Goal: Communication & Community: Ask a question

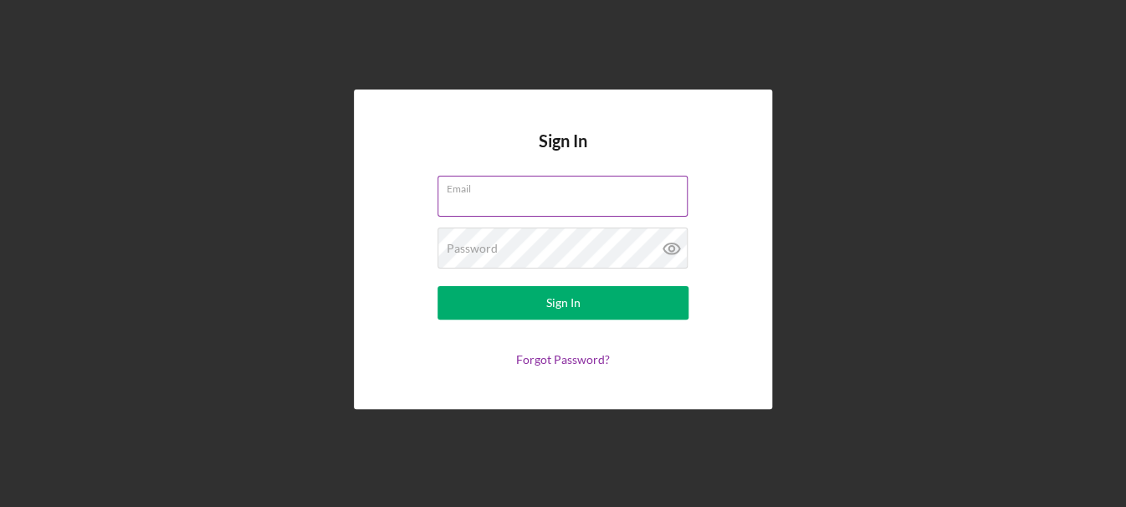
click at [514, 195] on input "Email" at bounding box center [563, 196] width 250 height 40
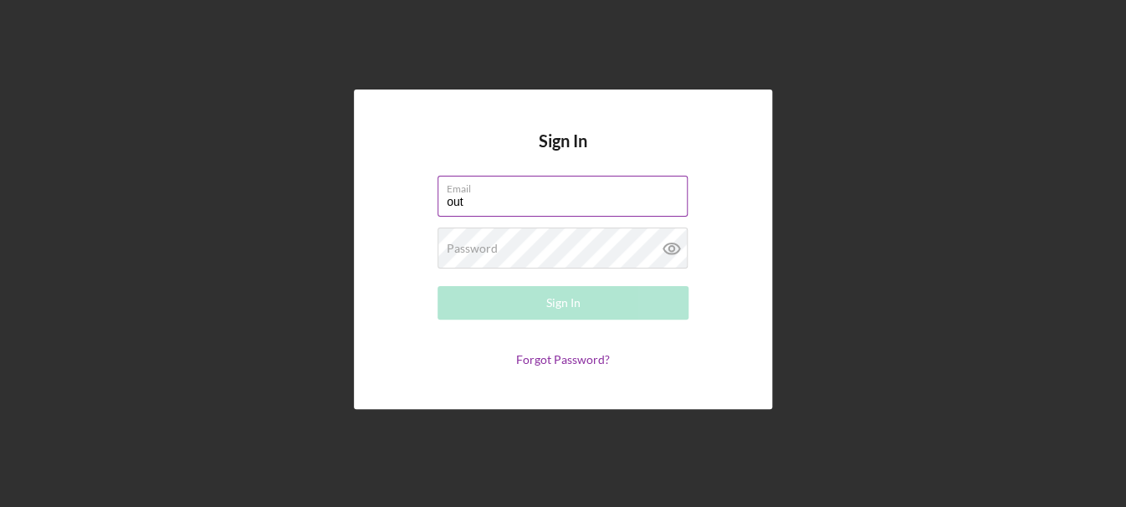
type input "[EMAIL_ADDRESS][DOMAIN_NAME]"
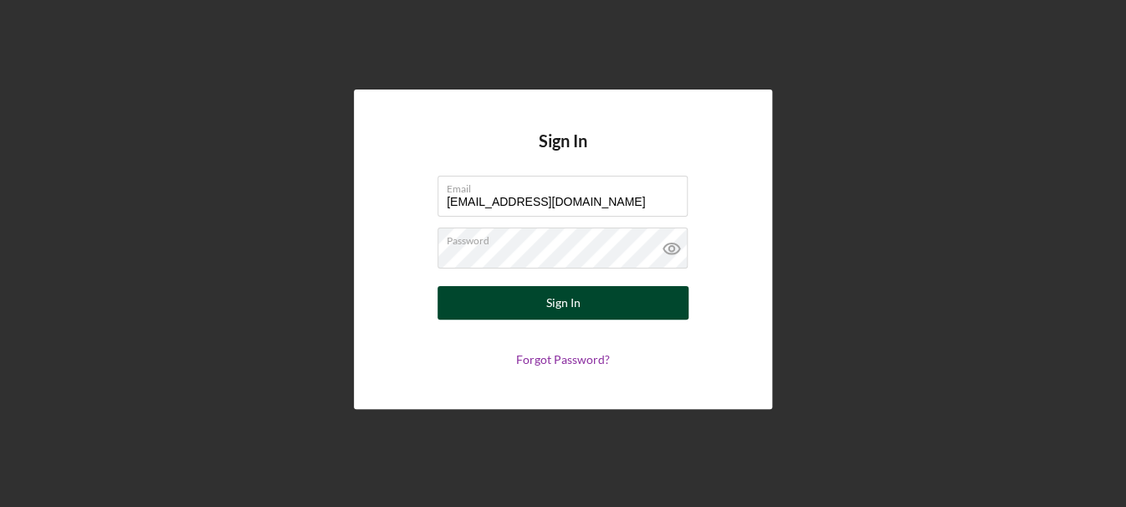
click at [505, 297] on button "Sign In" at bounding box center [563, 302] width 251 height 33
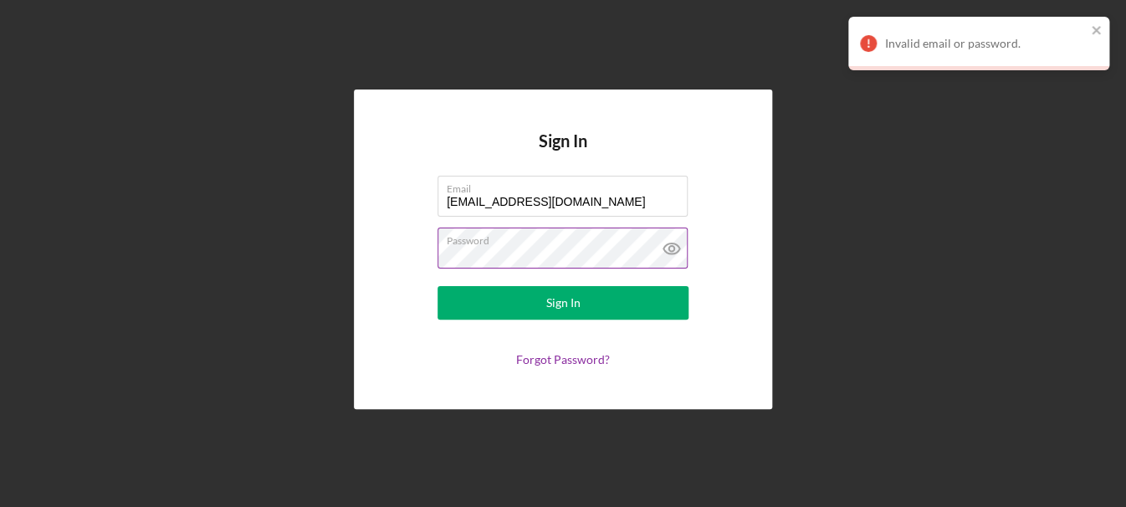
click at [677, 248] on icon at bounding box center [672, 249] width 42 height 42
click at [251, 249] on div "Sign In Email [EMAIL_ADDRESS][DOMAIN_NAME] Password Sign In Forgot Password?" at bounding box center [563, 249] width 1110 height 499
click at [438, 286] on button "Sign In" at bounding box center [563, 302] width 251 height 33
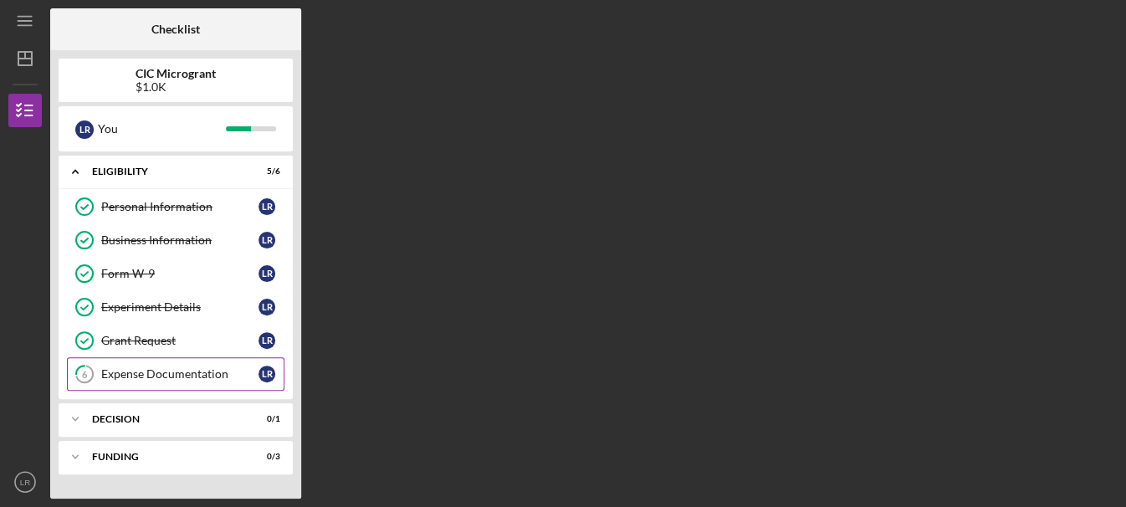
click at [166, 358] on link "6 Expense Documentation L R" at bounding box center [176, 373] width 218 height 33
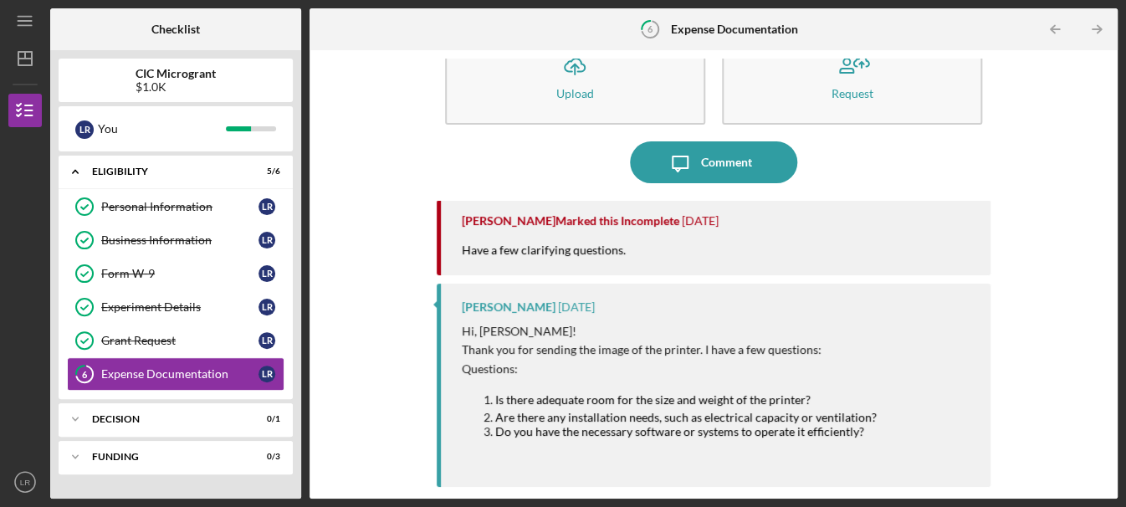
scroll to position [84, 0]
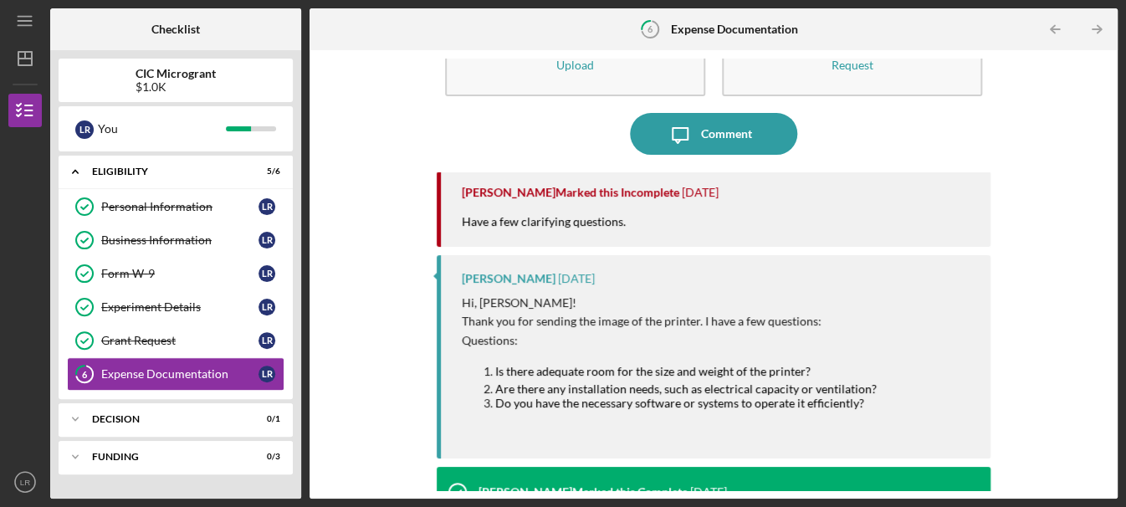
click at [546, 178] on div "[PERSON_NAME] Marked this Incomplete [DATE]" at bounding box center [718, 193] width 512 height 42
click at [516, 205] on div "[PERSON_NAME] Marked this Incomplete [DATE]" at bounding box center [718, 193] width 512 height 42
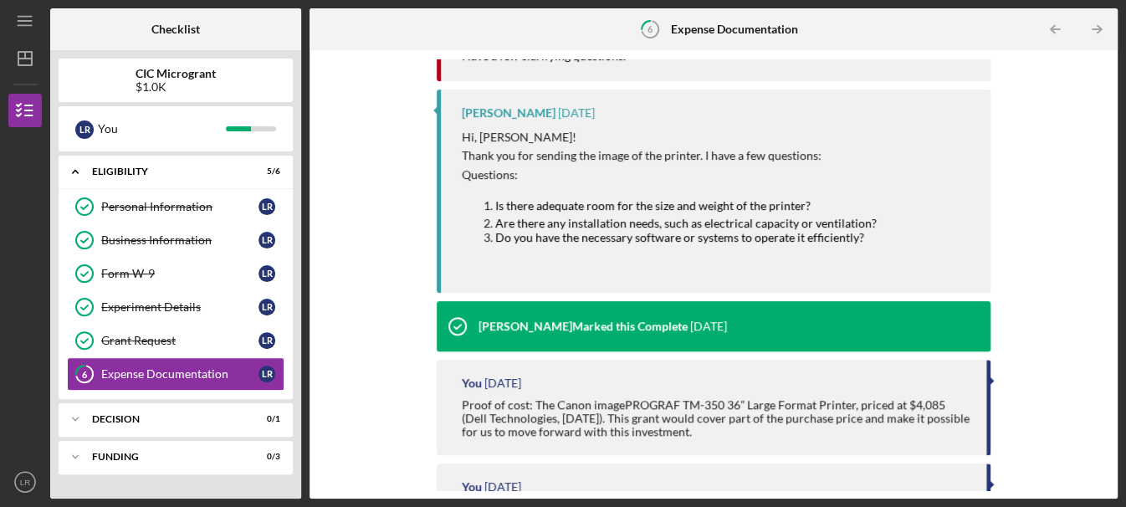
scroll to position [251, 0]
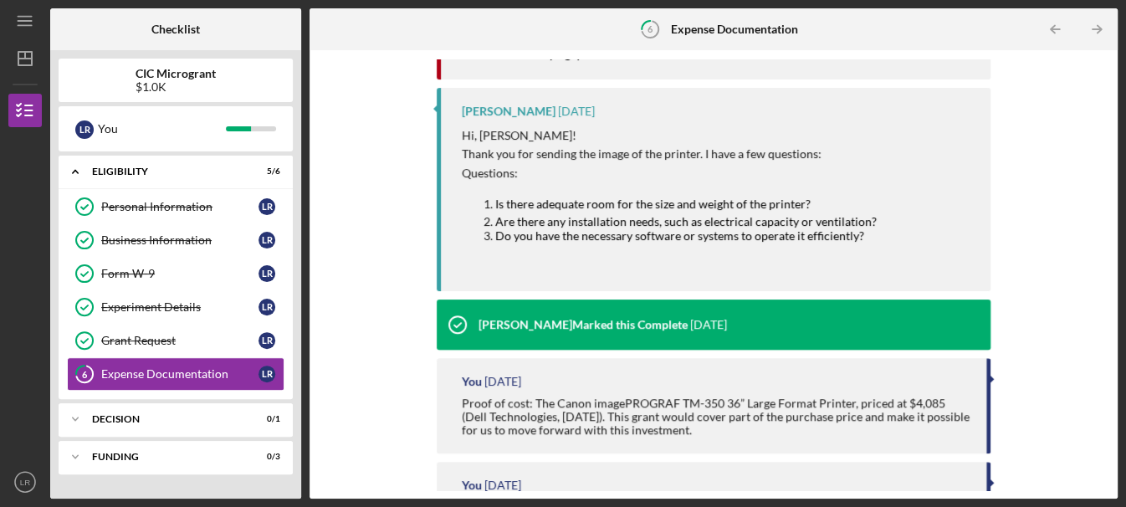
click at [697, 343] on div "[PERSON_NAME] Marked this Complete [DATE]" at bounding box center [582, 325] width 290 height 50
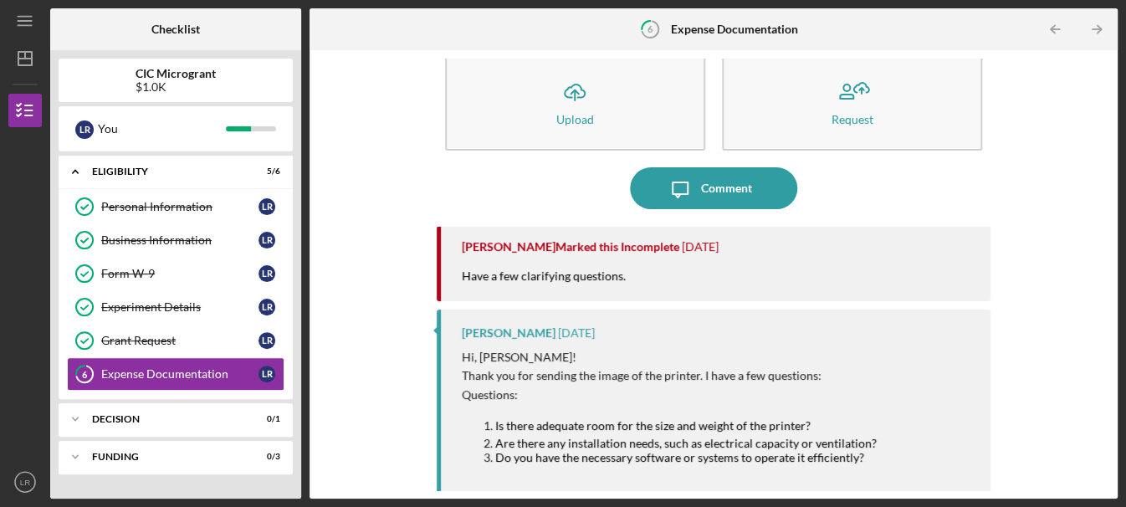
scroll to position [0, 0]
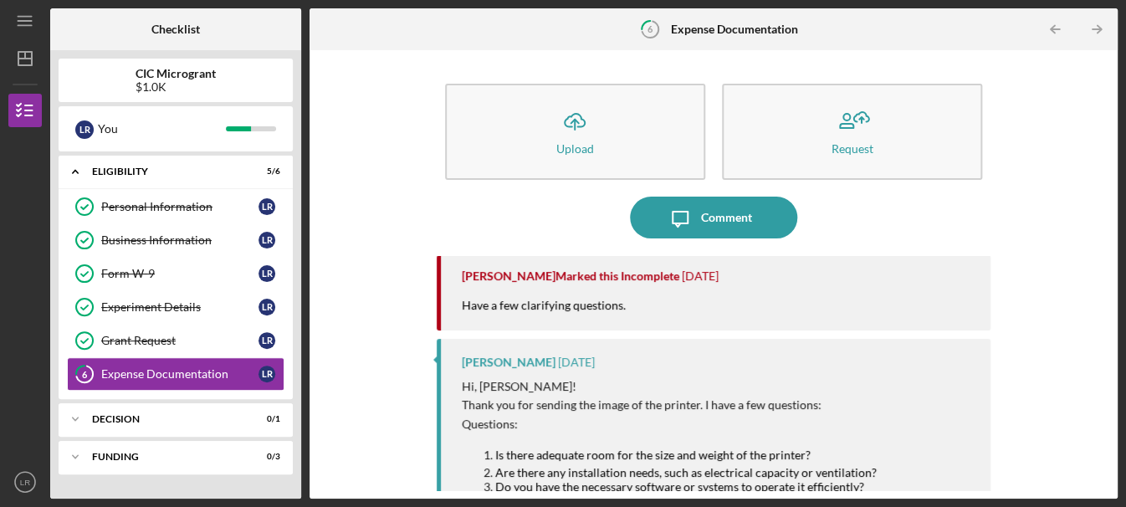
click at [708, 194] on div "Icon/Upload Upload Request" at bounding box center [714, 135] width 554 height 121
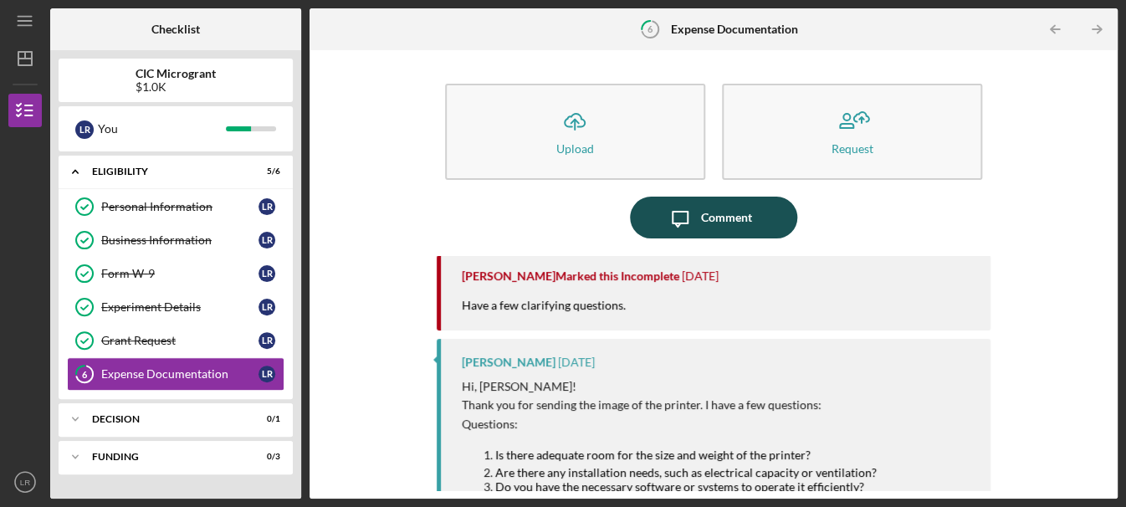
click at [704, 213] on div "Comment" at bounding box center [726, 218] width 51 height 42
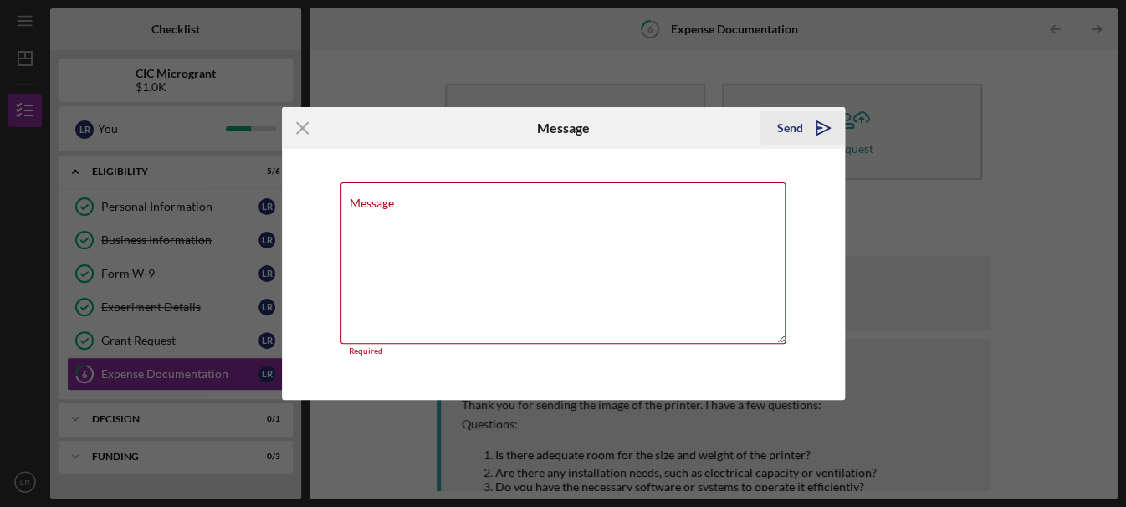
click at [818, 131] on icon "Icon/icon-invite-send" at bounding box center [824, 128] width 42 height 42
click at [305, 131] on line at bounding box center [302, 128] width 11 height 11
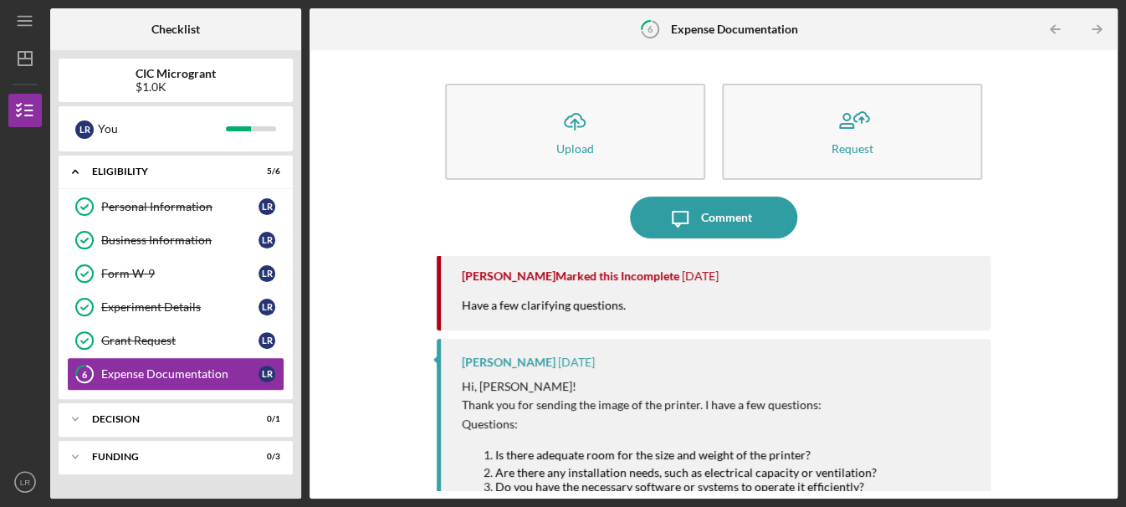
click at [562, 275] on div "[PERSON_NAME] Marked this Incomplete" at bounding box center [571, 275] width 218 height 13
click at [501, 297] on div "Have a few clarifying questions." at bounding box center [552, 313] width 181 height 33
click at [115, 413] on div "Icon/Expander Decision 0 / 1" at bounding box center [176, 419] width 234 height 33
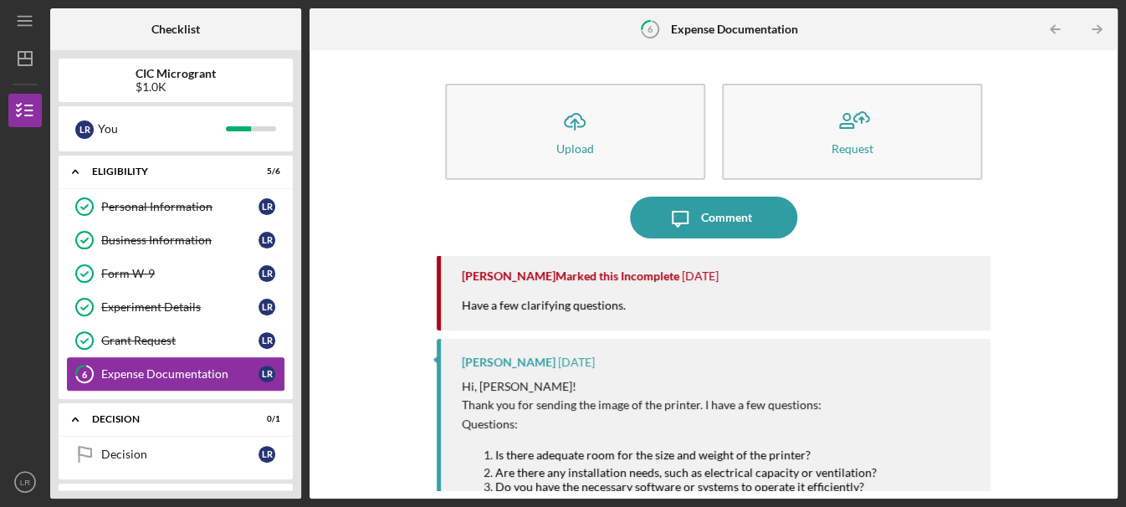
click at [165, 371] on div "Expense Documentation" at bounding box center [179, 373] width 157 height 13
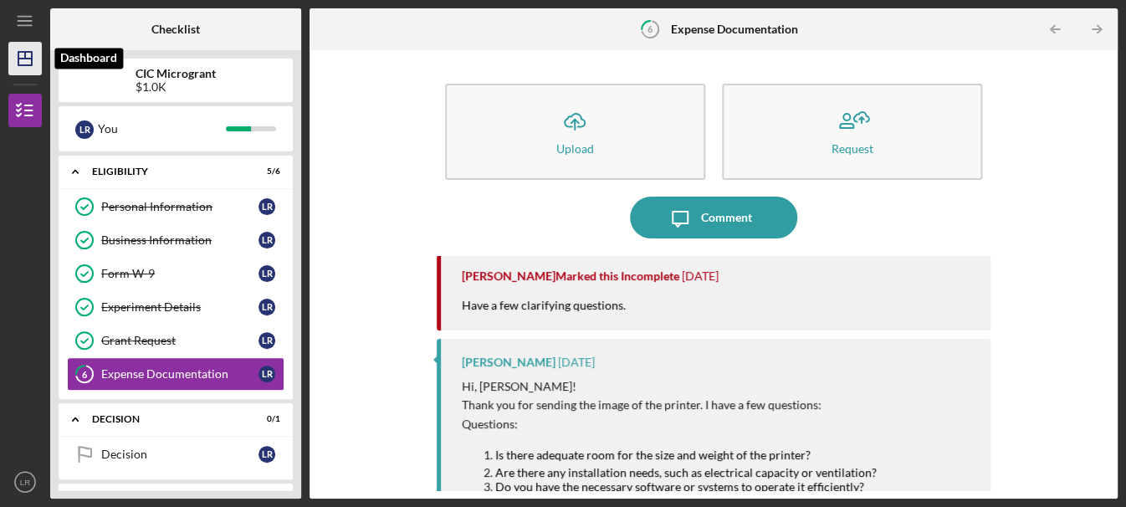
click at [31, 67] on icon "Icon/Dashboard" at bounding box center [25, 59] width 42 height 42
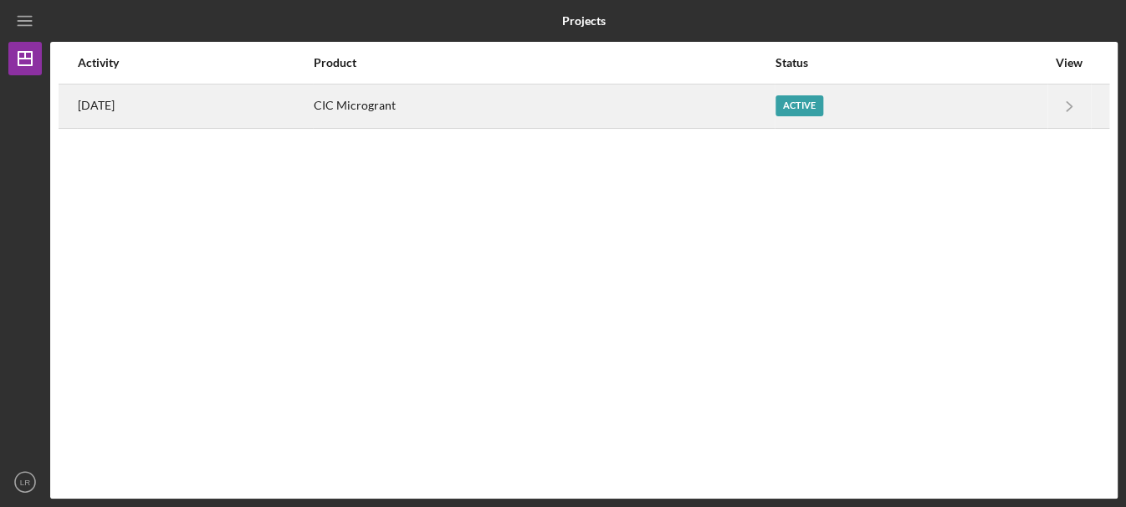
click at [983, 95] on div "Active" at bounding box center [911, 106] width 271 height 42
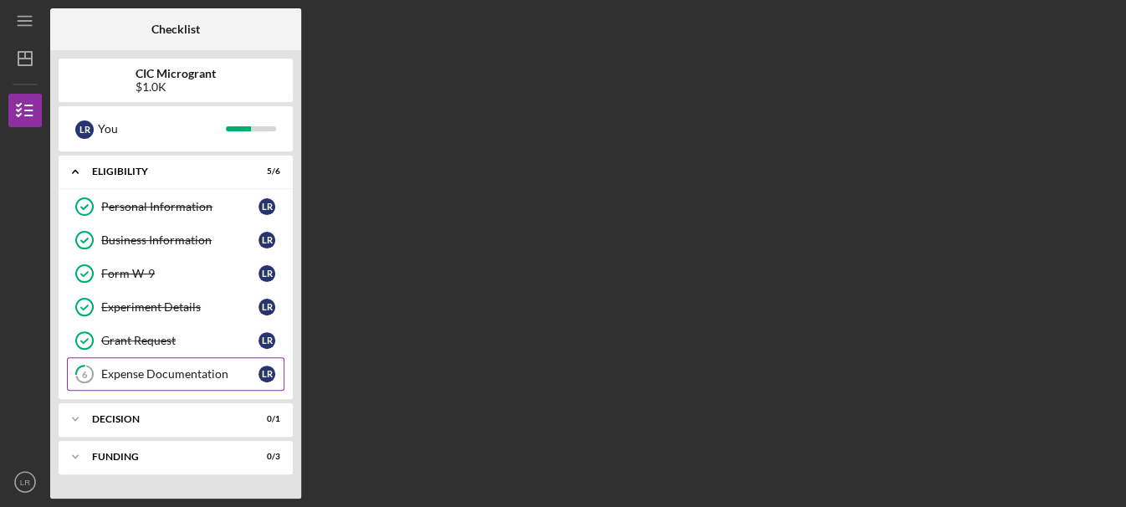
click at [155, 375] on div "Expense Documentation" at bounding box center [179, 373] width 157 height 13
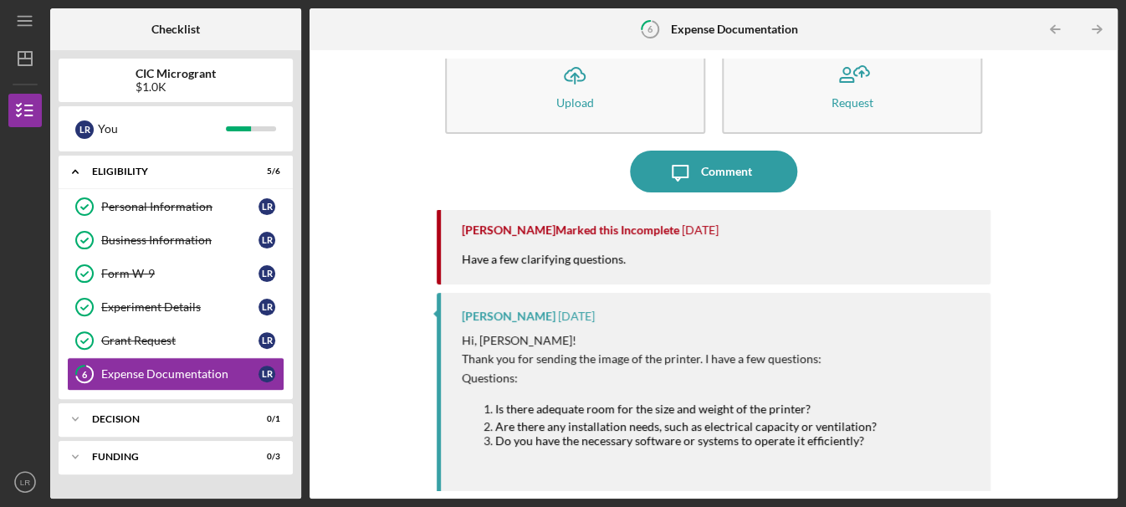
scroll to position [84, 0]
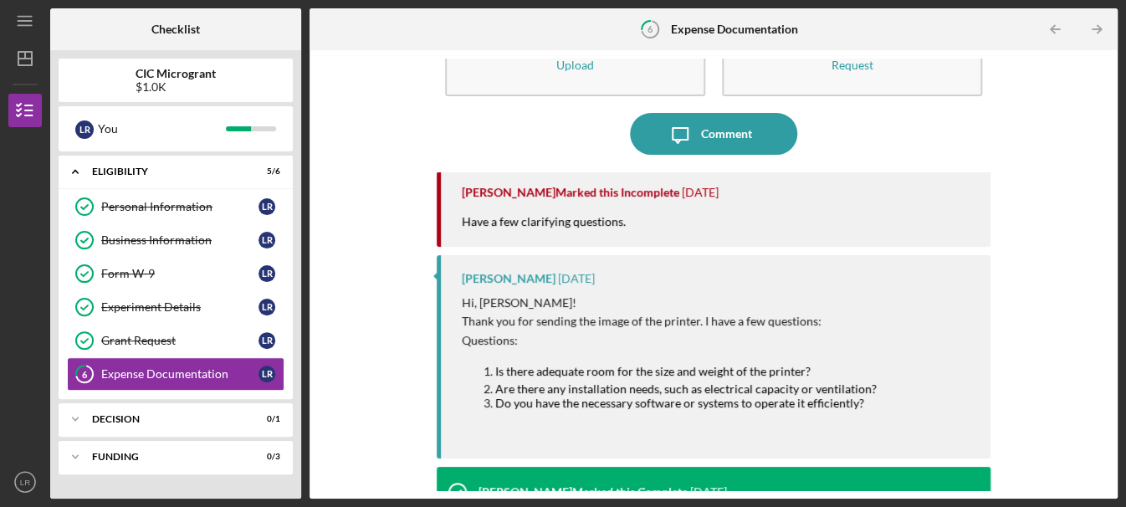
click at [462, 209] on div "[PERSON_NAME] Marked this Incomplete [DATE]" at bounding box center [718, 193] width 512 height 42
drag, startPoint x: 462, startPoint y: 209, endPoint x: 688, endPoint y: 239, distance: 227.9
click at [687, 239] on div "[PERSON_NAME] Marked this Incomplete [DATE] Have a few clarifying questions." at bounding box center [714, 209] width 554 height 75
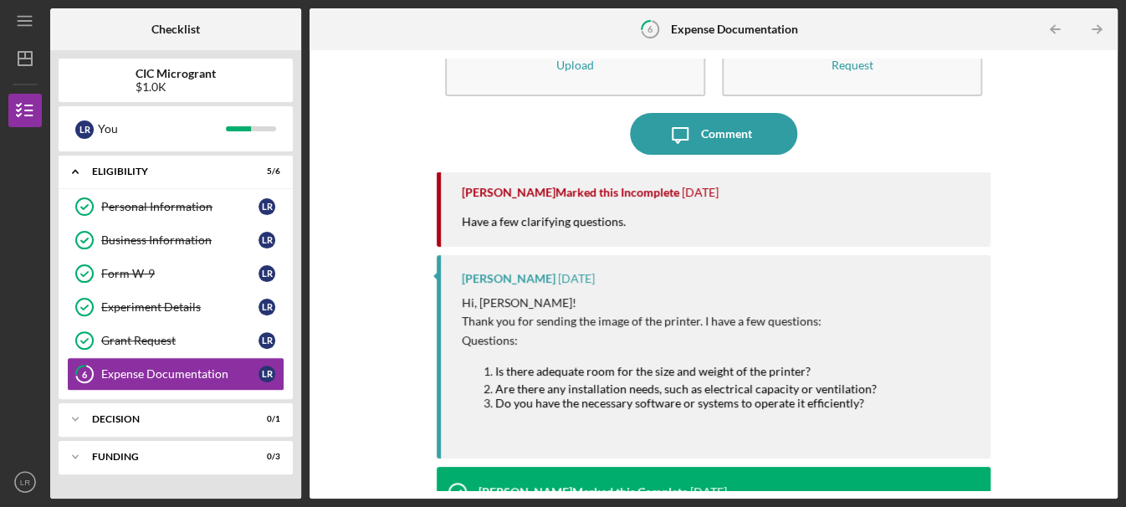
click at [688, 235] on div "[PERSON_NAME] Marked this Incomplete [DATE] Have a few clarifying questions." at bounding box center [714, 209] width 554 height 75
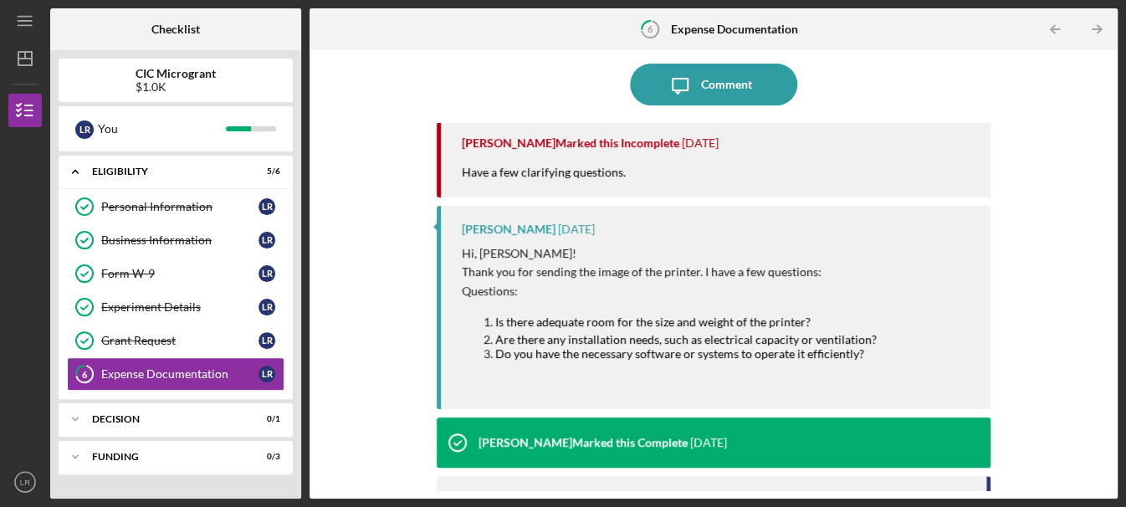
scroll to position [167, 0]
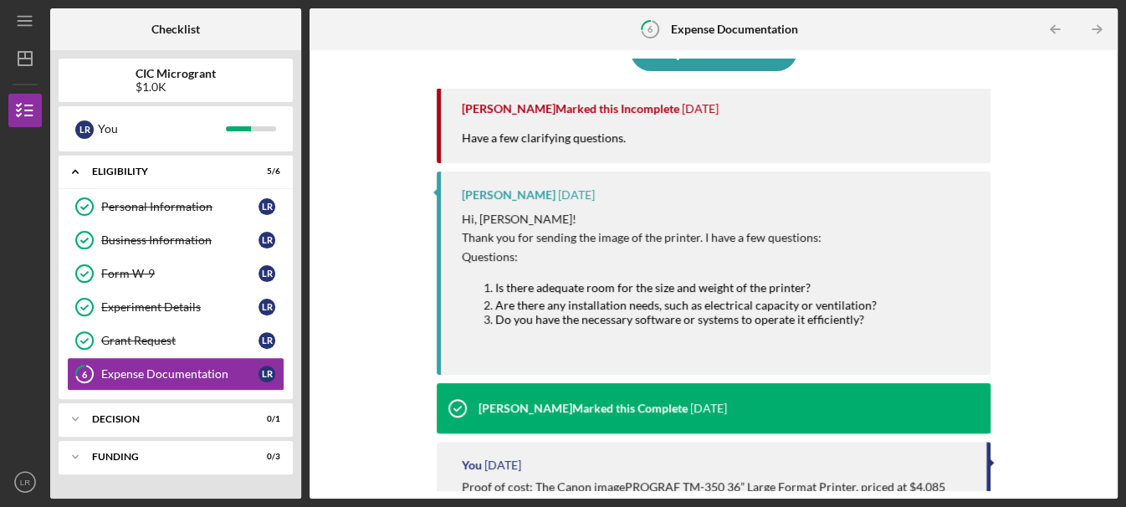
click at [634, 241] on p "Thank you for sending the image of the printer. I have a few questions:" at bounding box center [669, 237] width 415 height 18
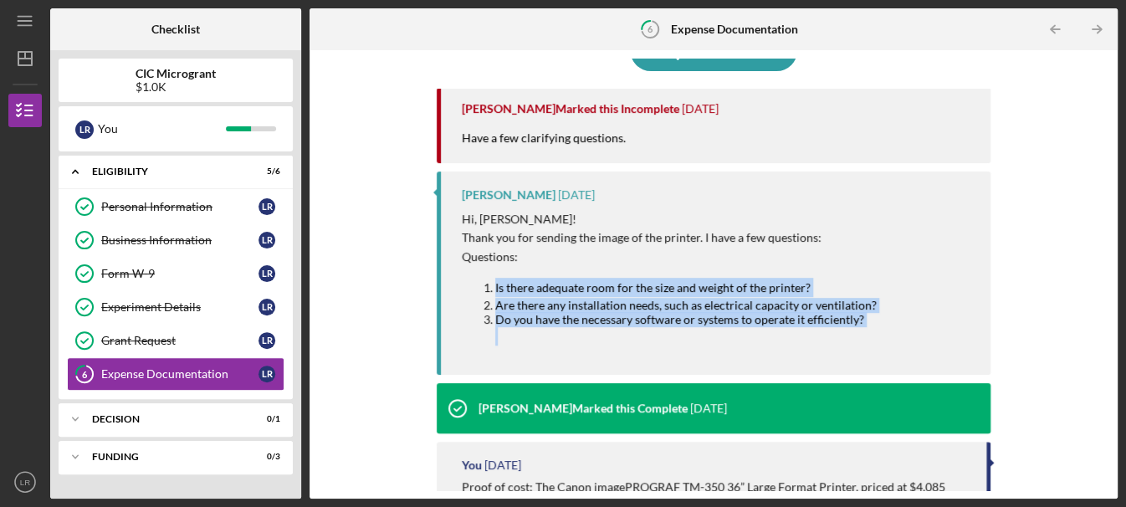
drag, startPoint x: 480, startPoint y: 289, endPoint x: 921, endPoint y: 330, distance: 442.1
click at [921, 330] on div "Hi, [PERSON_NAME]! Thank you for sending the image of the printer. I have a few…" at bounding box center [718, 284] width 512 height 148
copy ol "Is there adequate room for the size and weight of the printer? Are there any in…"
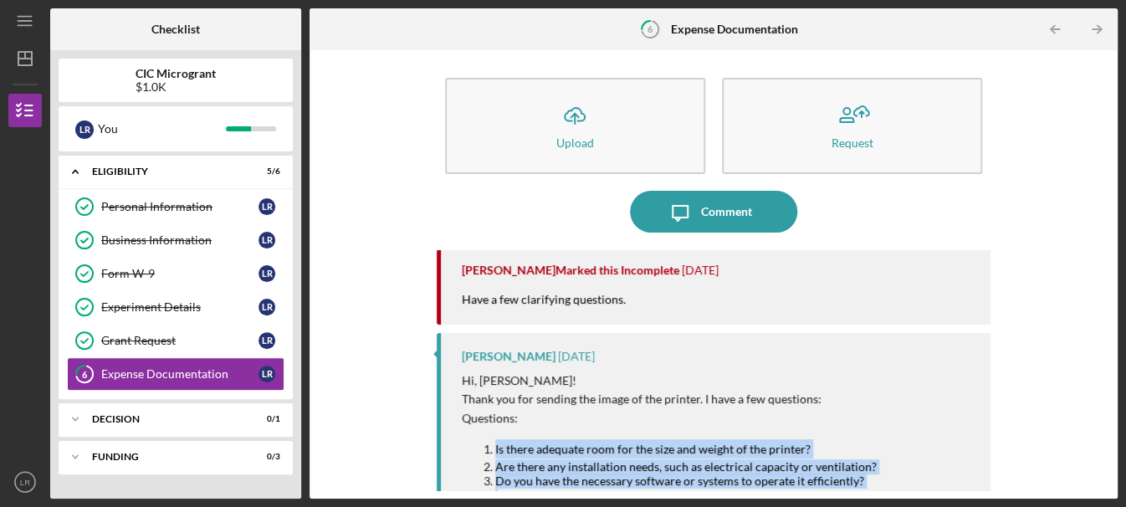
scroll to position [0, 0]
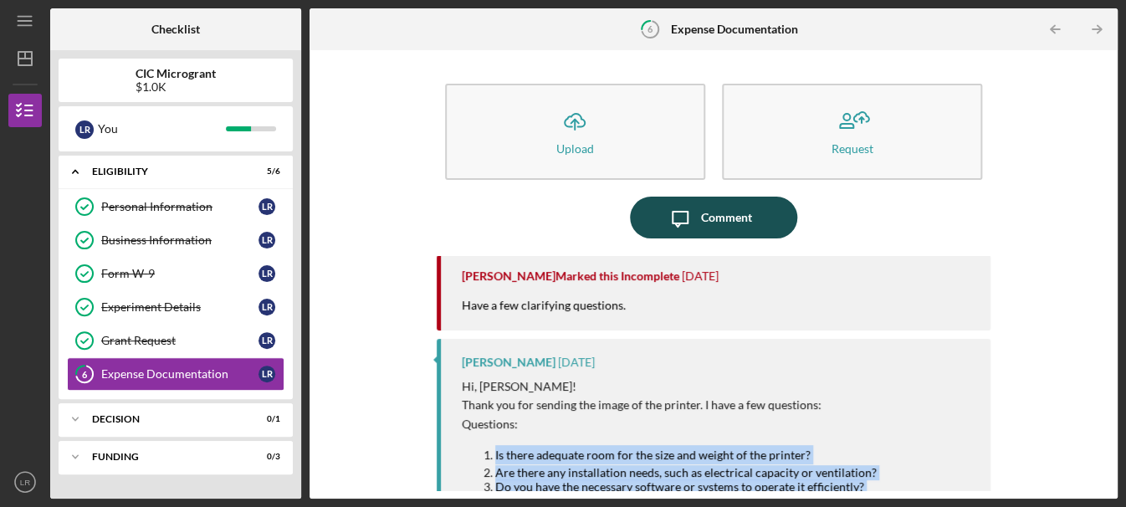
click at [712, 210] on div "Comment" at bounding box center [726, 218] width 51 height 42
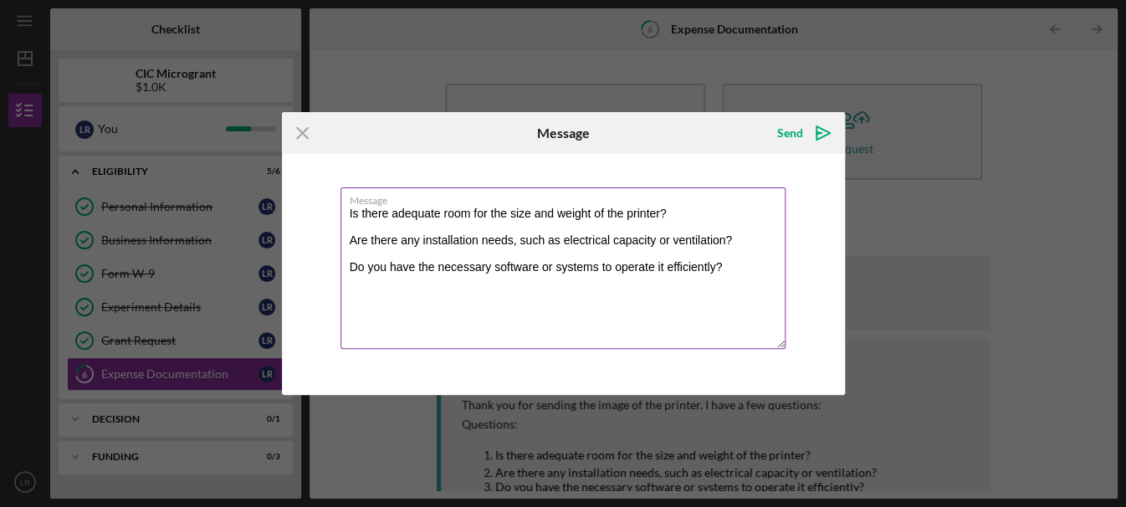
click at [693, 217] on textarea "Is there adequate room for the size and weight of the printer? Are there any in…" at bounding box center [563, 268] width 445 height 162
click at [743, 238] on textarea "Is there adequate room for the size and weight of the printer? Yes Are there an…" at bounding box center [563, 268] width 445 height 162
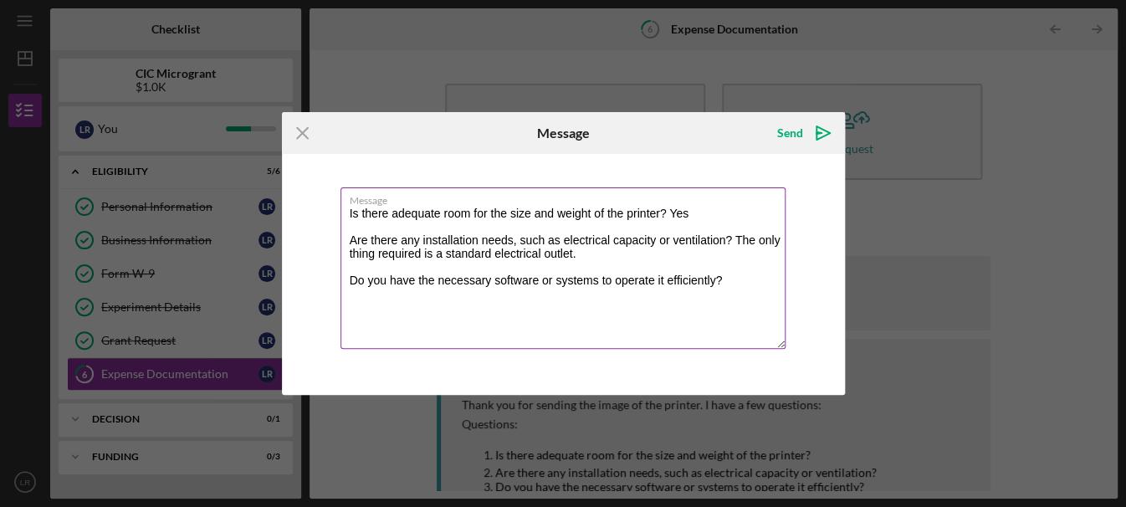
click at [733, 281] on textarea "Is there adequate room for the size and weight of the printer? Yes Are there an…" at bounding box center [563, 268] width 445 height 162
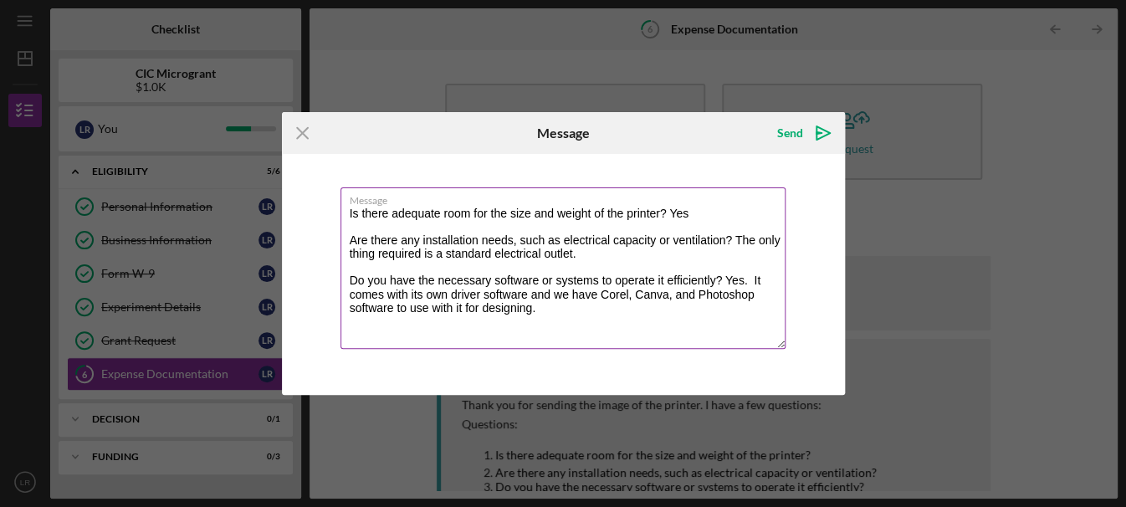
click at [576, 324] on textarea "Is there adequate room for the size and weight of the printer? Yes Are there an…" at bounding box center [563, 268] width 445 height 162
click at [503, 285] on textarea "Is there adequate room for the size and weight of the printer? Yes Are there an…" at bounding box center [563, 268] width 445 height 162
click at [597, 313] on textarea "Is there adequate room for the size and weight of the printer? Yes Are there an…" at bounding box center [563, 268] width 445 height 162
drag, startPoint x: 673, startPoint y: 213, endPoint x: 708, endPoint y: 214, distance: 35.2
click at [708, 214] on textarea "Is there adequate room for the size and weight of the printer? Yes Are there an…" at bounding box center [563, 268] width 445 height 162
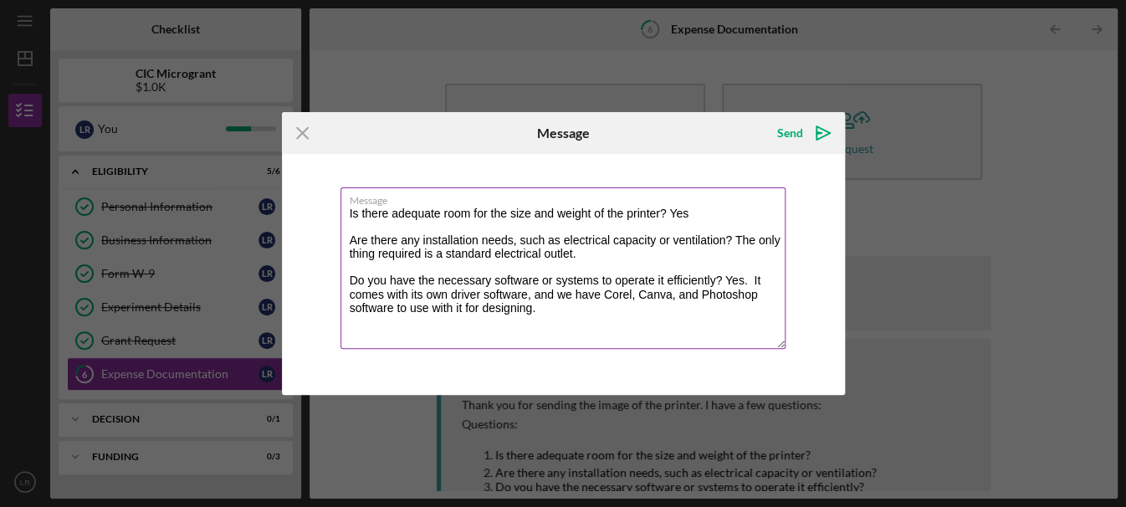
click at [708, 213] on textarea "Is there adequate room for the size and weight of the printer? Yes Are there an…" at bounding box center [563, 268] width 445 height 162
drag, startPoint x: 670, startPoint y: 210, endPoint x: 708, endPoint y: 210, distance: 38.5
click at [708, 210] on textarea "Is there adequate room for the size and weight of the printer? Yes Are there an…" at bounding box center [563, 268] width 445 height 162
click at [703, 250] on textarea "Is there adequate room for the size and weight of the printer? Yes Are there an…" at bounding box center [563, 268] width 445 height 162
type textarea "Is there adequate room for the size and weight of the printer? Yes Are there an…"
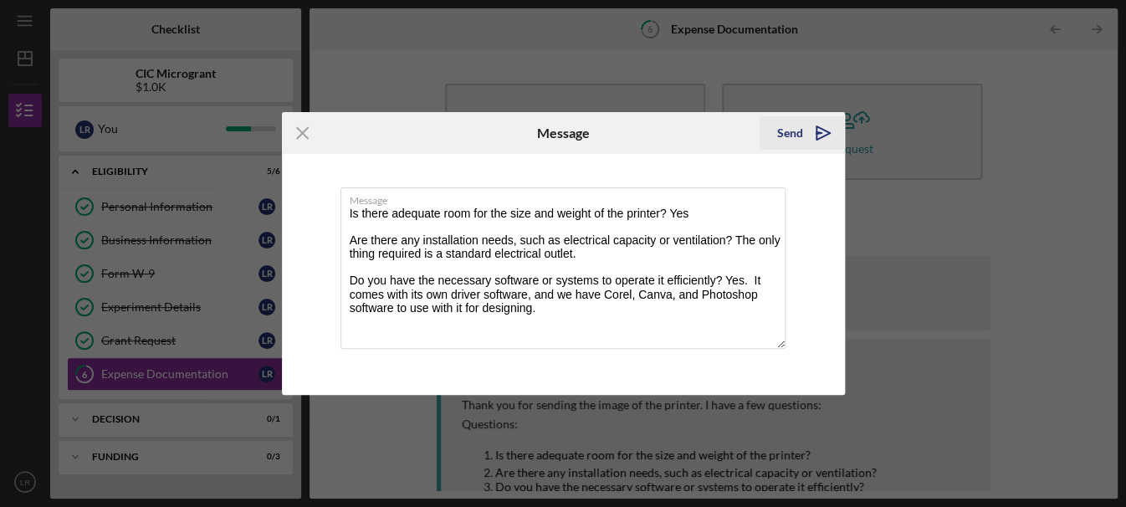
click at [817, 141] on icon "Icon/icon-invite-send" at bounding box center [824, 133] width 42 height 42
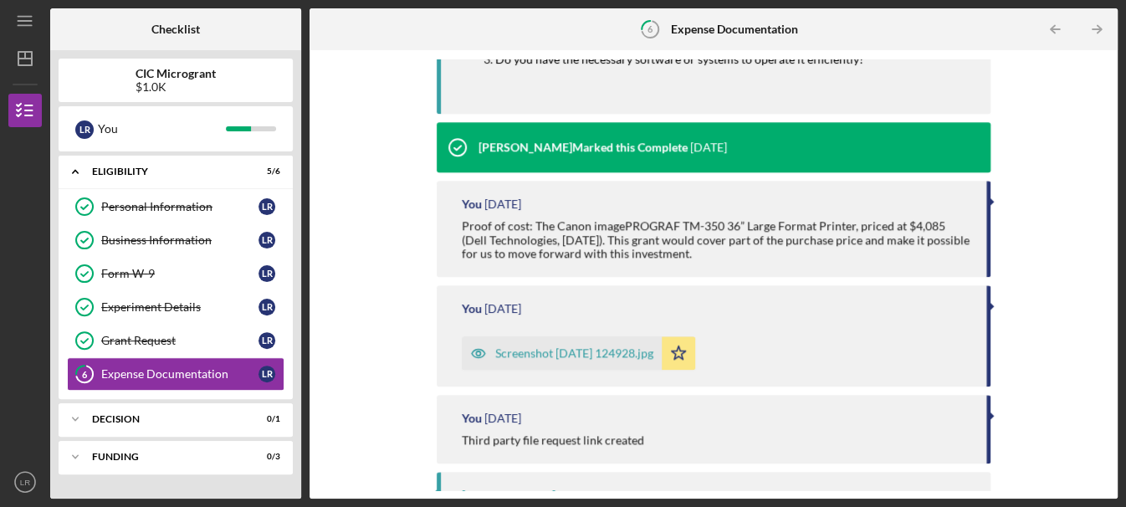
scroll to position [708, 0]
